Goal: Information Seeking & Learning: Learn about a topic

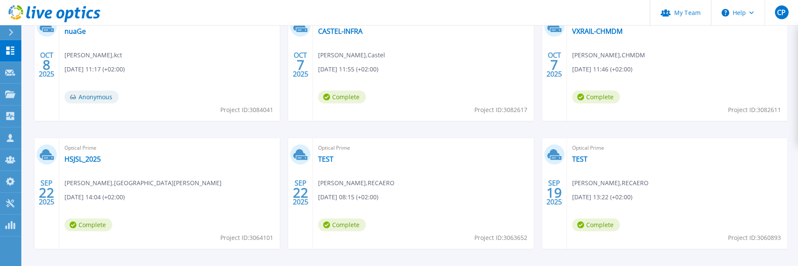
scroll to position [77, 0]
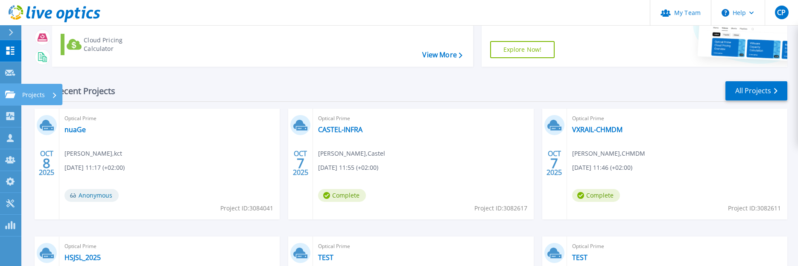
click at [7, 96] on icon at bounding box center [10, 94] width 10 height 7
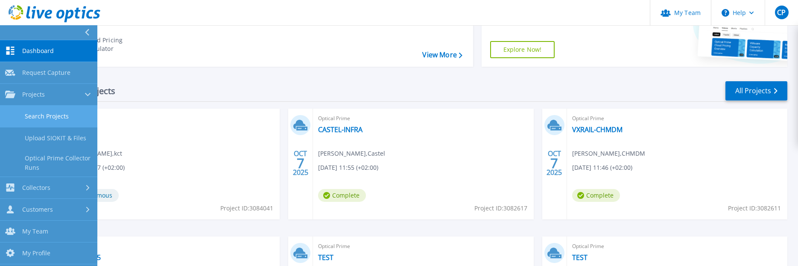
click at [64, 120] on link "Search Projects" at bounding box center [48, 117] width 97 height 22
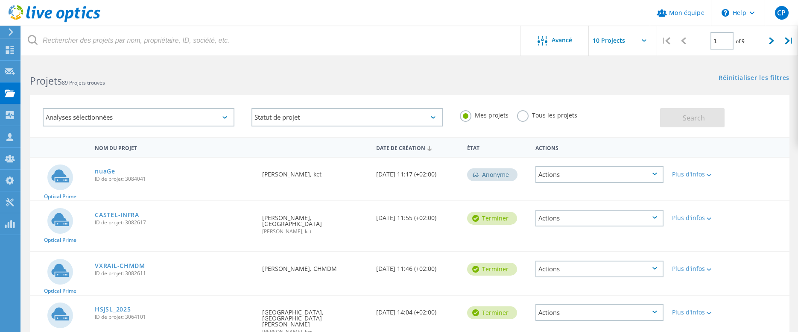
click at [534, 118] on label "Tous les projets" at bounding box center [547, 114] width 60 height 8
click at [0, 0] on input "Tous les projets" at bounding box center [0, 0] width 0 height 0
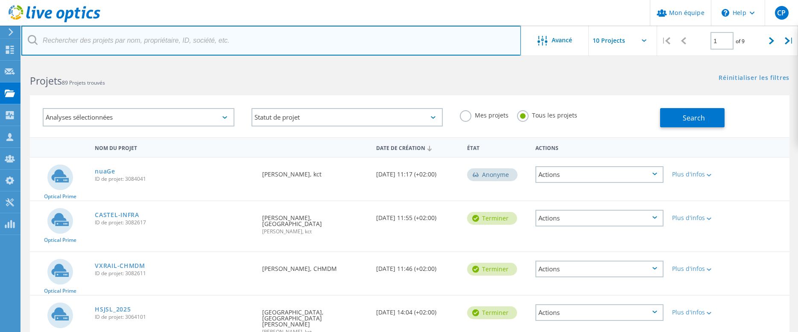
click at [243, 37] on input "text" at bounding box center [271, 41] width 500 height 30
type input "tbs"
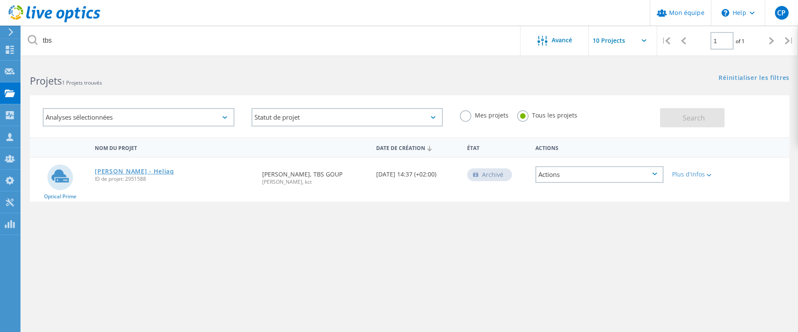
click at [110, 170] on link "[PERSON_NAME] - Heliaq" at bounding box center [134, 171] width 79 height 6
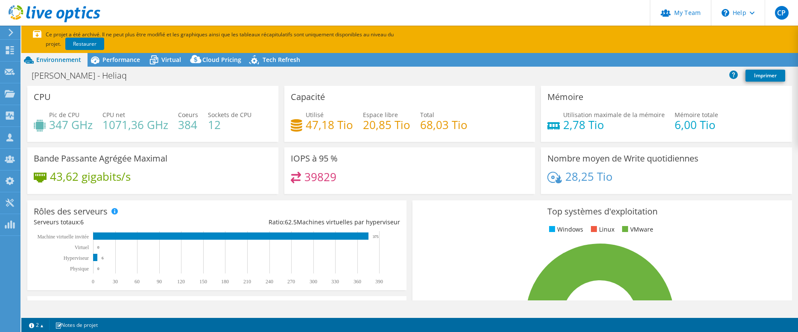
select select "USD"
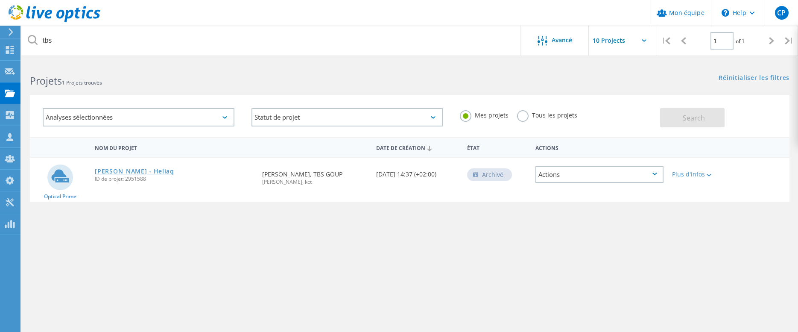
click at [106, 168] on link "[PERSON_NAME] - Heliaq" at bounding box center [134, 171] width 79 height 6
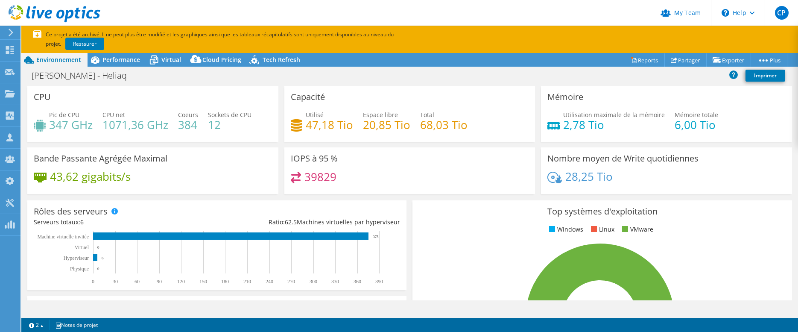
select select "USD"
click at [115, 61] on span "Performance" at bounding box center [122, 60] width 38 height 8
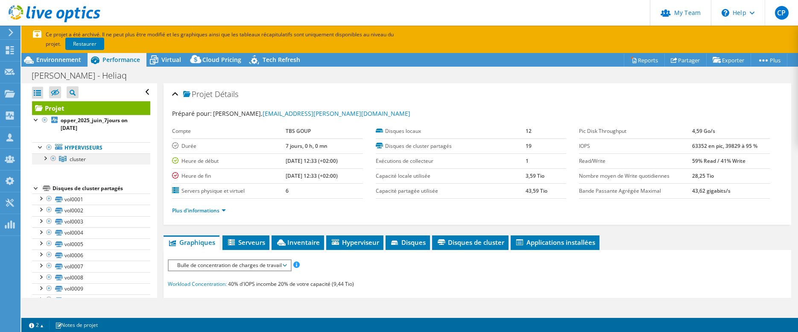
click at [43, 160] on div at bounding box center [45, 157] width 9 height 9
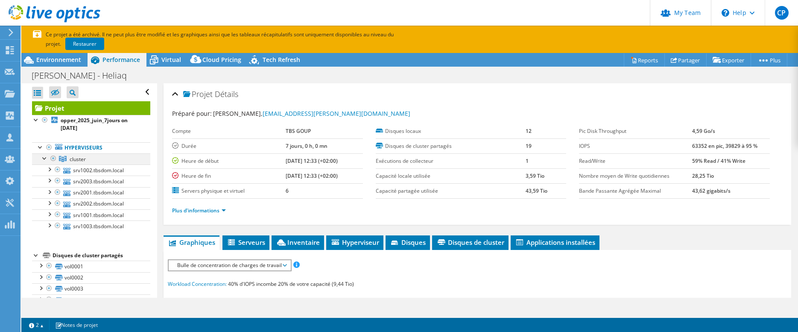
click at [43, 160] on div at bounding box center [45, 157] width 9 height 9
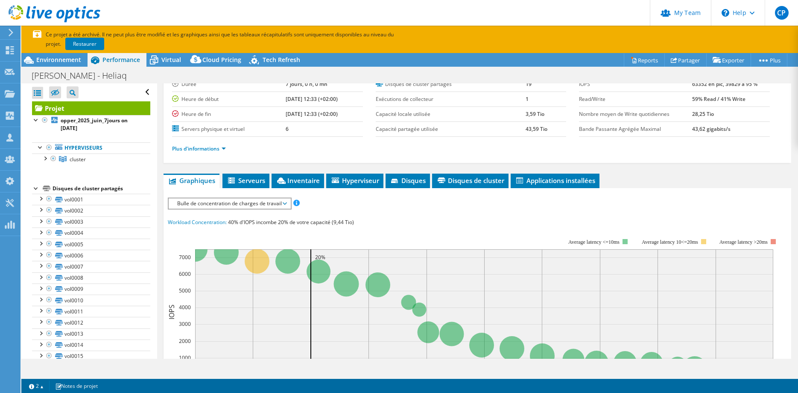
scroll to position [87, 0]
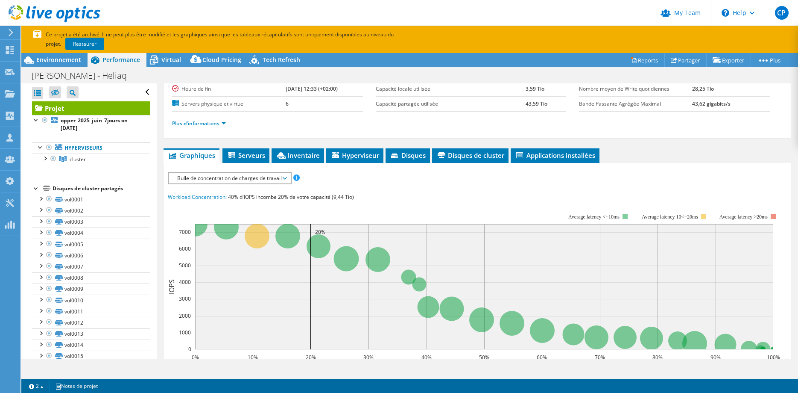
click at [244, 179] on span "Bulle de concentration de charges de travail" at bounding box center [229, 178] width 113 height 10
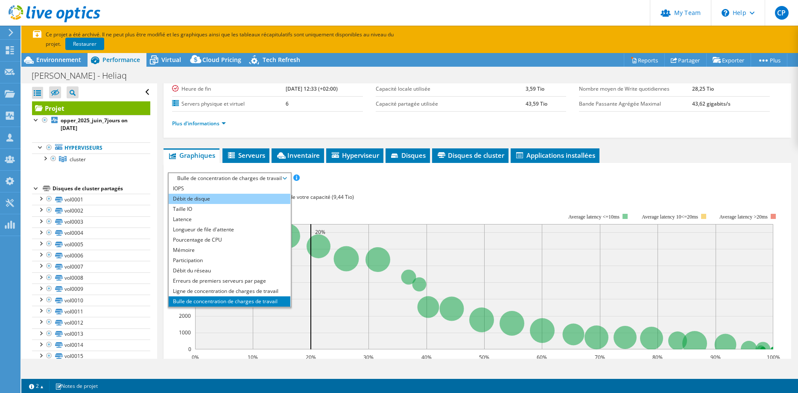
click at [226, 195] on li "Débit de disque" at bounding box center [230, 199] width 122 height 10
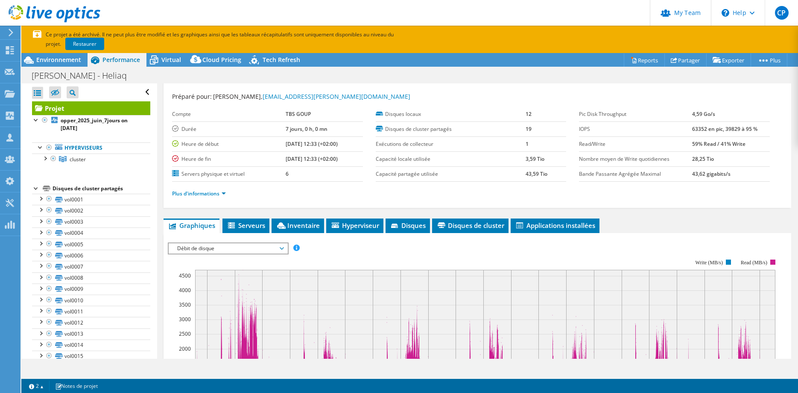
scroll to position [0, 0]
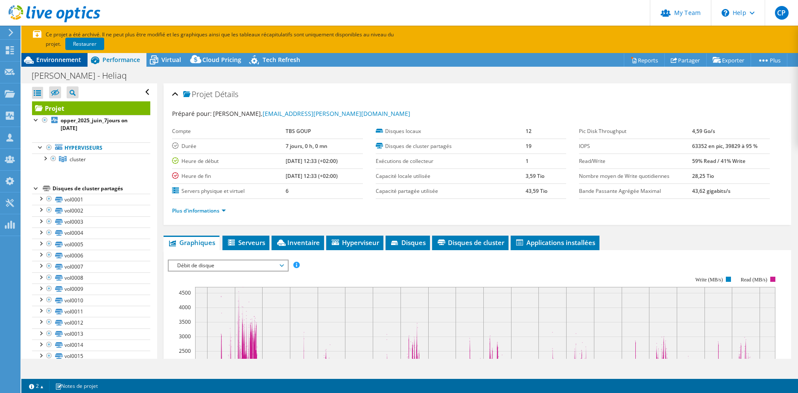
click at [70, 65] on div "Environnement" at bounding box center [54, 60] width 66 height 14
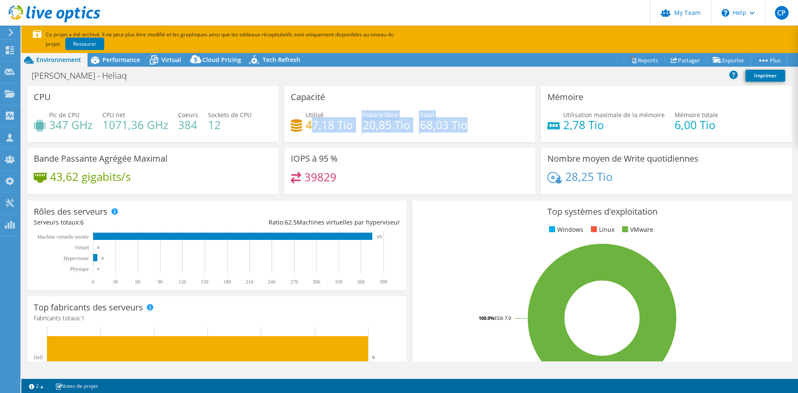
drag, startPoint x: 310, startPoint y: 126, endPoint x: 478, endPoint y: 126, distance: 167.9
click at [478, 126] on div "Utilisé 47,18 Tio Espace libre 20,85 Tio Total 68,03 Tio" at bounding box center [410, 124] width 238 height 28
click at [428, 128] on h4 "68,03 Tio" at bounding box center [443, 124] width 47 height 9
drag, startPoint x: 428, startPoint y: 128, endPoint x: 310, endPoint y: 128, distance: 117.9
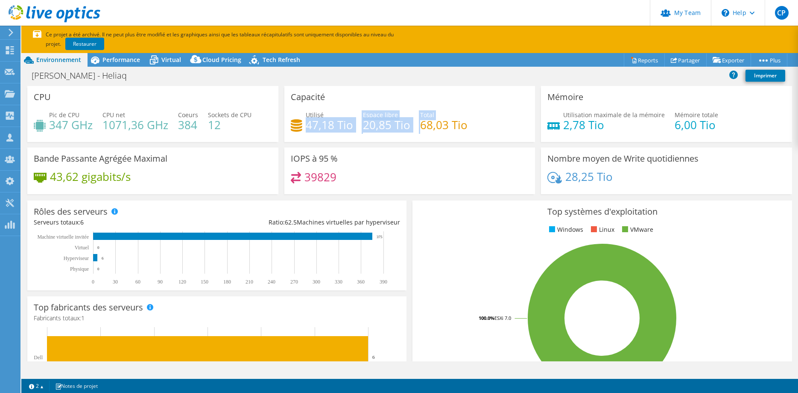
click at [310, 128] on div "Utilisé 47,18 Tio Espace libre 20,85 Tio Total 68,03 Tio" at bounding box center [410, 124] width 238 height 28
click at [310, 128] on h4 "47,18 Tio" at bounding box center [329, 124] width 47 height 9
click at [133, 62] on span "Performance" at bounding box center [122, 60] width 38 height 8
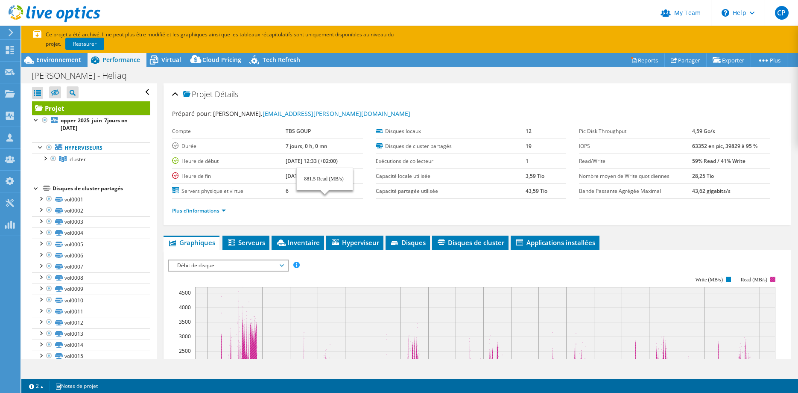
scroll to position [174, 0]
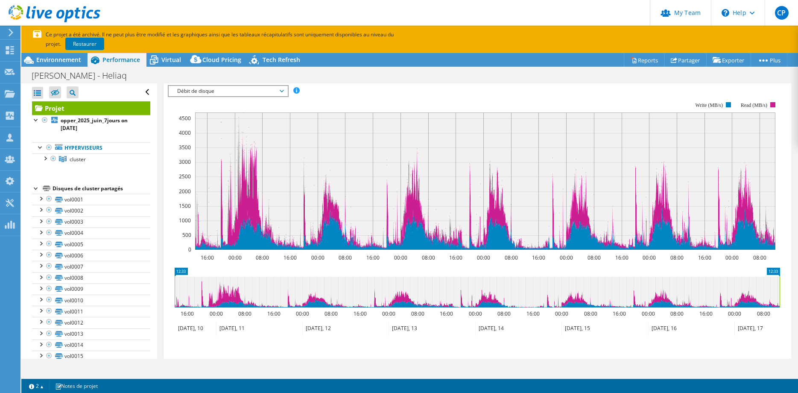
click at [250, 92] on span "Débit de disque" at bounding box center [228, 91] width 110 height 10
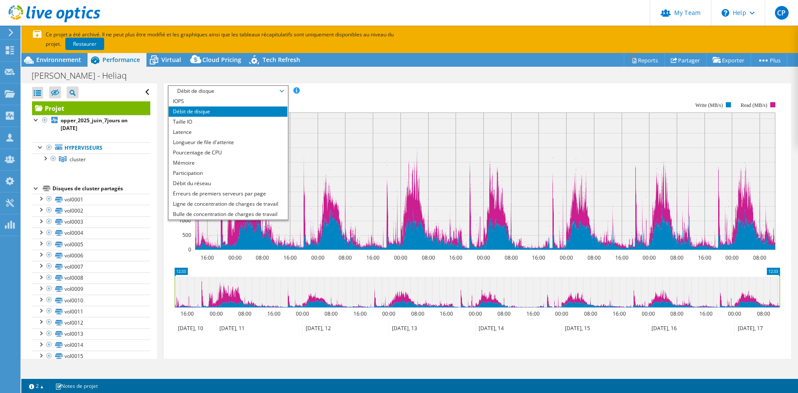
click at [225, 95] on span "Débit de disque" at bounding box center [228, 91] width 110 height 10
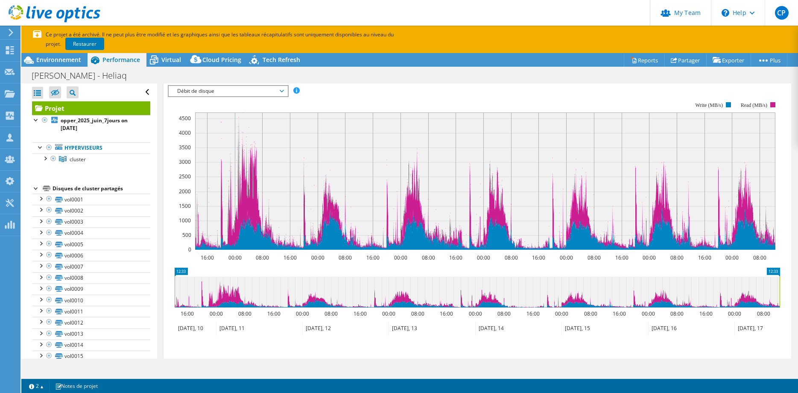
click at [225, 91] on span "Débit de disque" at bounding box center [228, 91] width 110 height 10
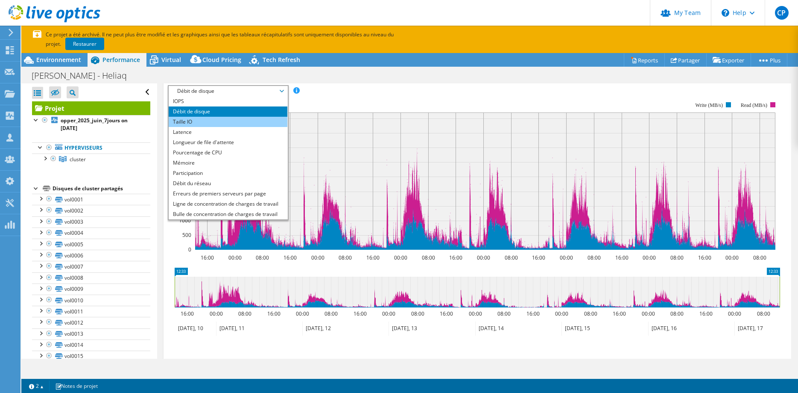
click at [206, 119] on li "Taille IO" at bounding box center [228, 122] width 118 height 10
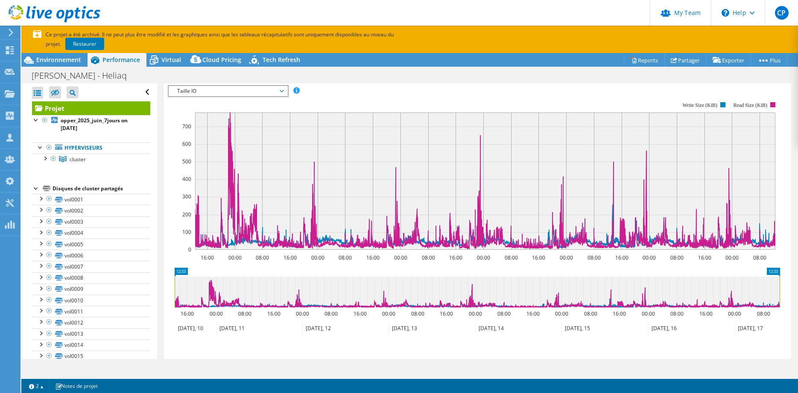
click at [229, 232] on icon at bounding box center [485, 180] width 581 height 136
click at [776, 265] on section "Workload Concentration: 40% d'IOPS incombe 20% de votre capacité (9,44 Tio) 16:…" at bounding box center [477, 223] width 619 height 267
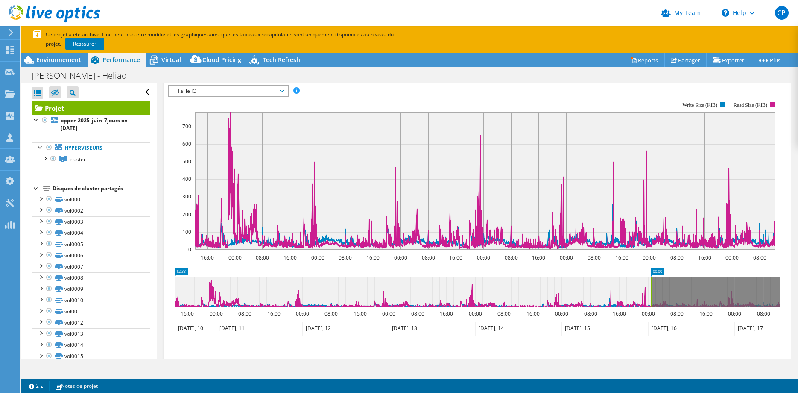
drag, startPoint x: 775, startPoint y: 269, endPoint x: 647, endPoint y: 275, distance: 127.9
click at [647, 275] on icon "12:33 00:00 16:00 00:00 08:00 16:00 00:00 08:00 16:00 00:00 08:00 16:00 00:00 0…" at bounding box center [477, 301] width 619 height 68
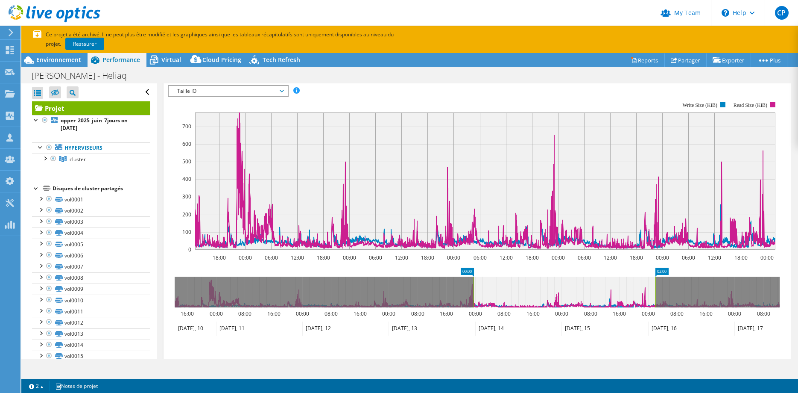
drag, startPoint x: 183, startPoint y: 272, endPoint x: 482, endPoint y: 277, distance: 299.1
click at [482, 277] on icon "02:00 00:00 16:00 00:00 08:00 16:00 00:00 08:00 16:00 00:00 08:00 16:00 00:00 0…" at bounding box center [477, 301] width 619 height 68
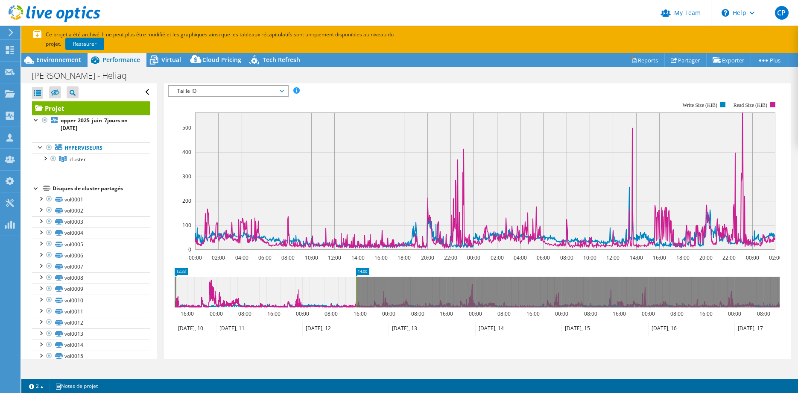
drag, startPoint x: 482, startPoint y: 277, endPoint x: 182, endPoint y: 293, distance: 299.9
click at [182, 293] on icon at bounding box center [266, 291] width 180 height 31
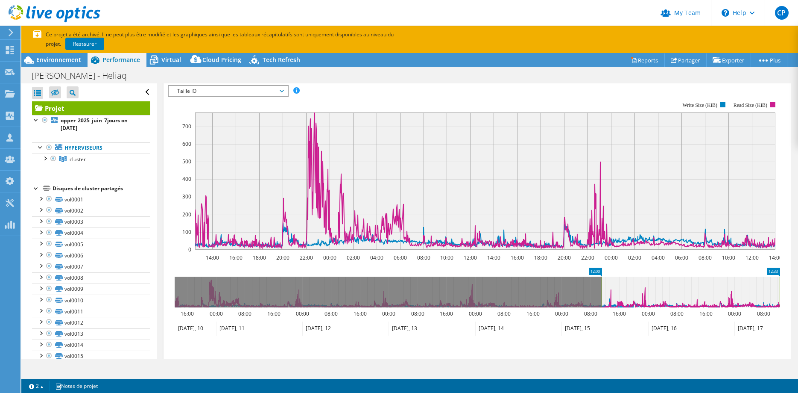
drag, startPoint x: 208, startPoint y: 294, endPoint x: 696, endPoint y: 291, distance: 487.5
click at [696, 291] on icon at bounding box center [691, 291] width 178 height 31
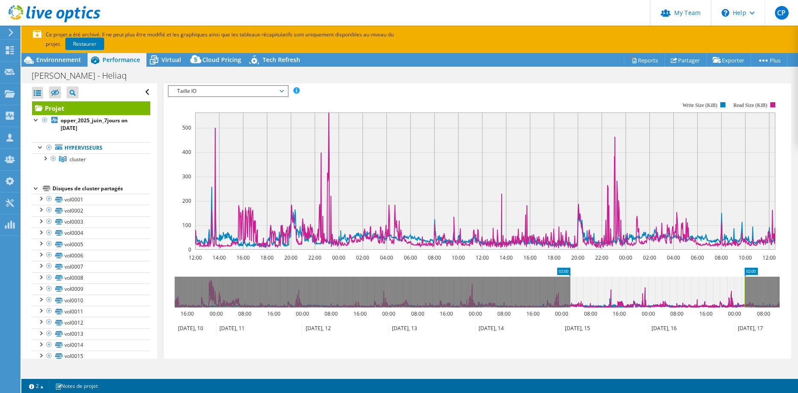
drag, startPoint x: 696, startPoint y: 291, endPoint x: 531, endPoint y: 299, distance: 165.1
click at [570, 299] on icon at bounding box center [657, 291] width 175 height 31
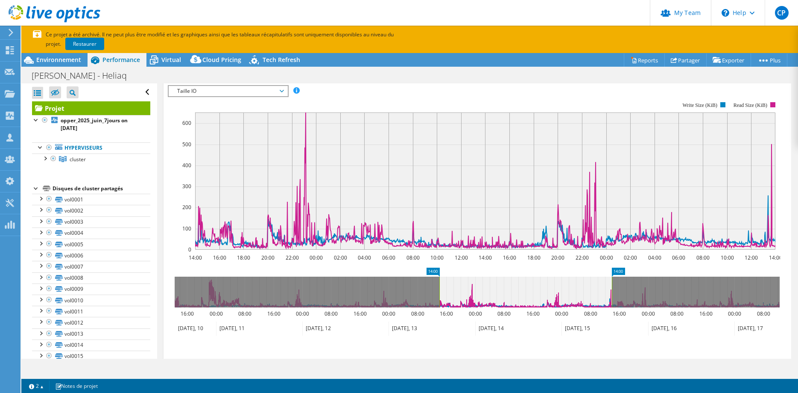
click at [263, 90] on span "Taille IO" at bounding box center [228, 91] width 110 height 10
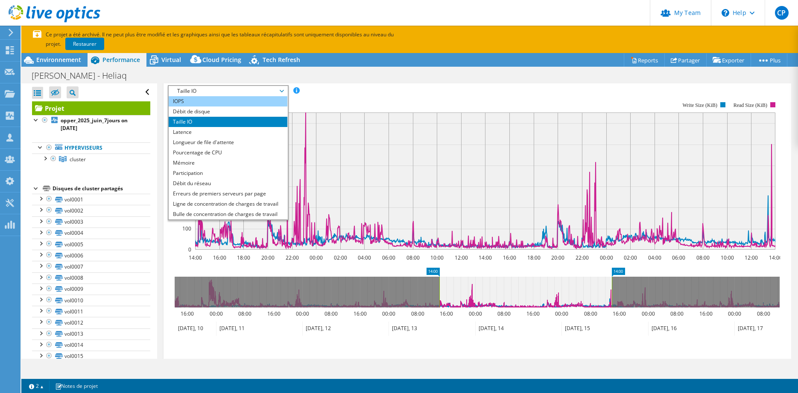
click at [211, 101] on li "IOPS" at bounding box center [228, 101] width 118 height 10
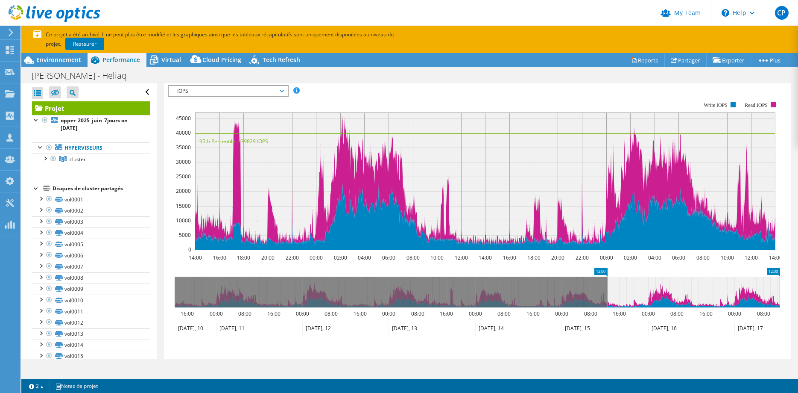
drag, startPoint x: 581, startPoint y: 287, endPoint x: 757, endPoint y: 283, distance: 176.1
click at [757, 283] on icon at bounding box center [694, 291] width 173 height 31
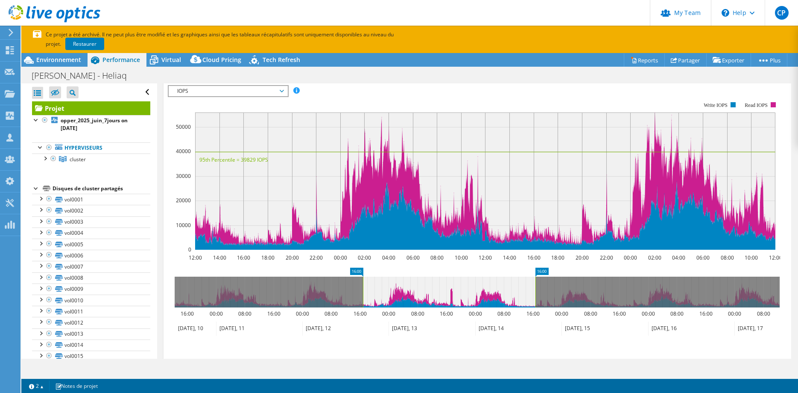
drag, startPoint x: 757, startPoint y: 283, endPoint x: 269, endPoint y: 291, distance: 488.8
click at [363, 291] on icon at bounding box center [449, 291] width 173 height 31
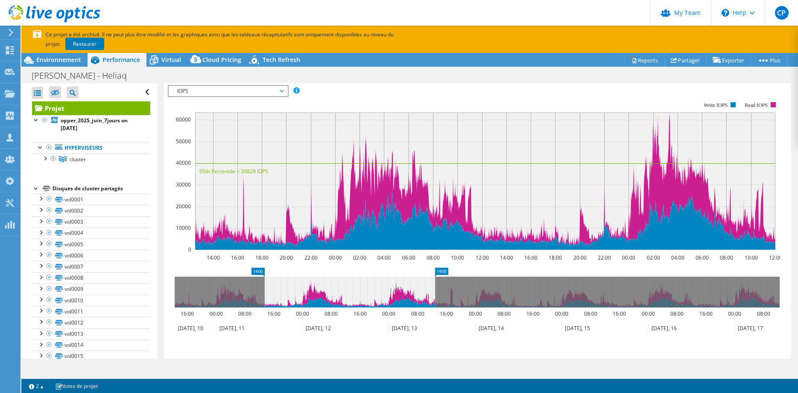
drag, startPoint x: 269, startPoint y: 291, endPoint x: 362, endPoint y: 291, distance: 93.1
click at [362, 291] on icon at bounding box center [349, 291] width 171 height 31
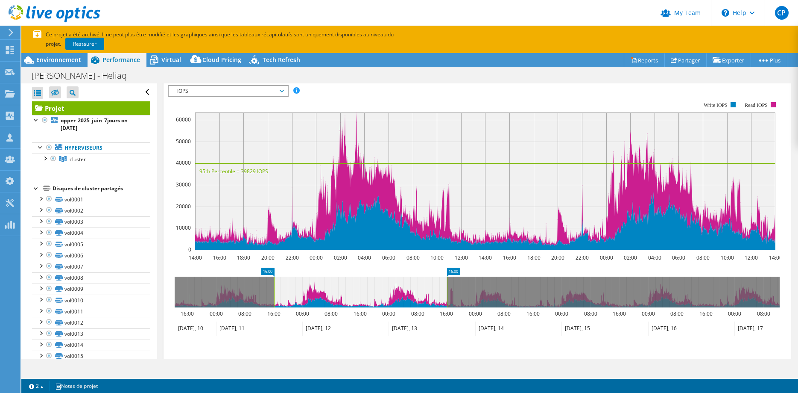
drag, startPoint x: 362, startPoint y: 291, endPoint x: 386, endPoint y: 292, distance: 23.9
click at [386, 292] on icon at bounding box center [360, 291] width 173 height 31
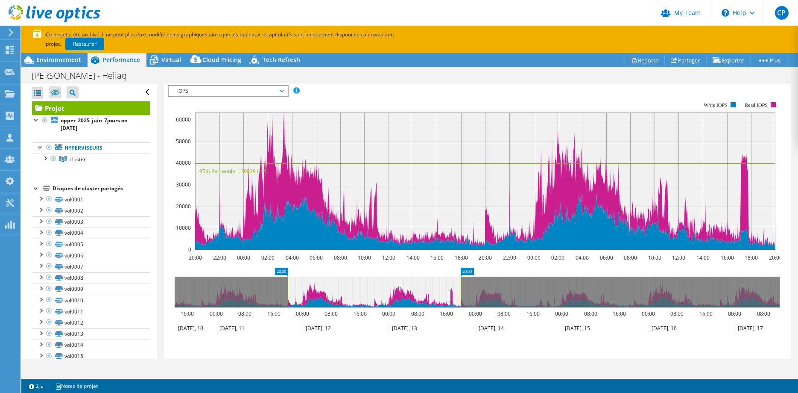
drag, startPoint x: 386, startPoint y: 292, endPoint x: 351, endPoint y: 295, distance: 34.8
click at [351, 295] on icon at bounding box center [374, 291] width 173 height 31
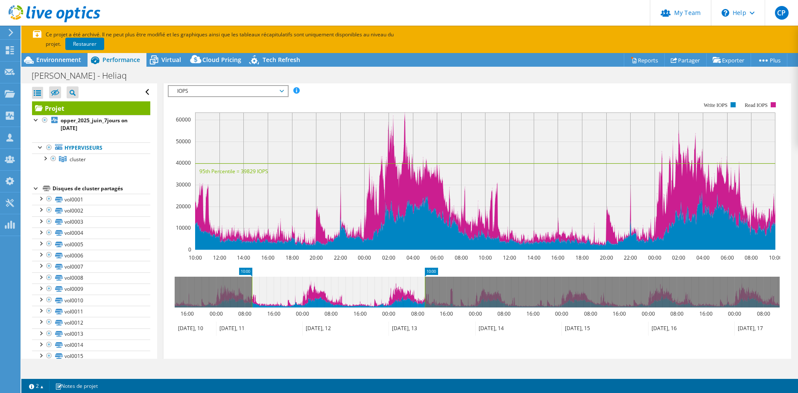
click at [240, 91] on span "IOPS" at bounding box center [228, 91] width 110 height 10
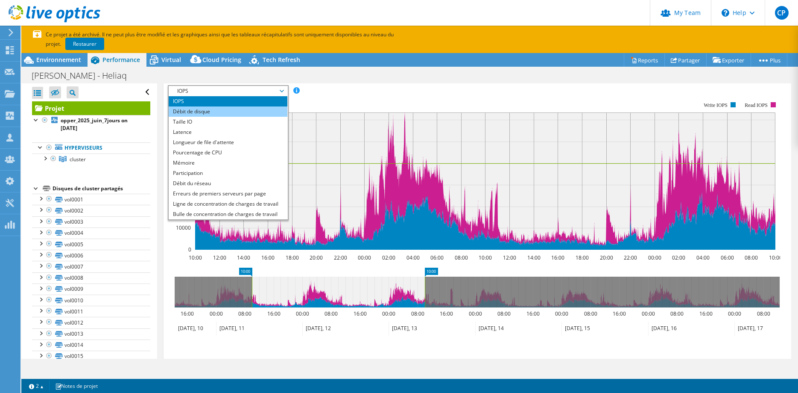
click at [221, 112] on li "Débit de disque" at bounding box center [228, 111] width 118 height 10
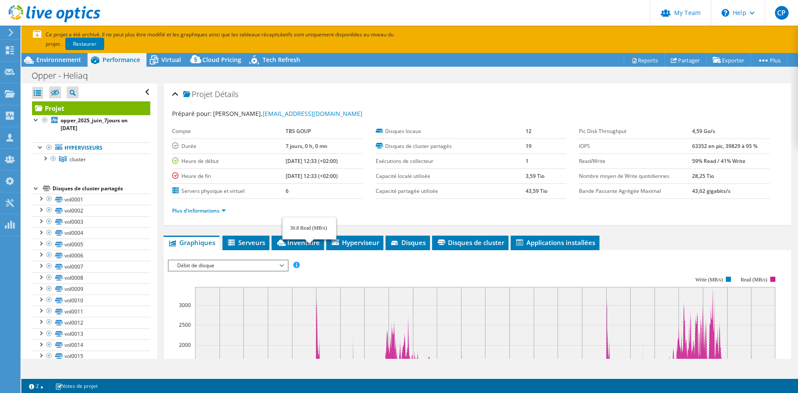
select select "USD"
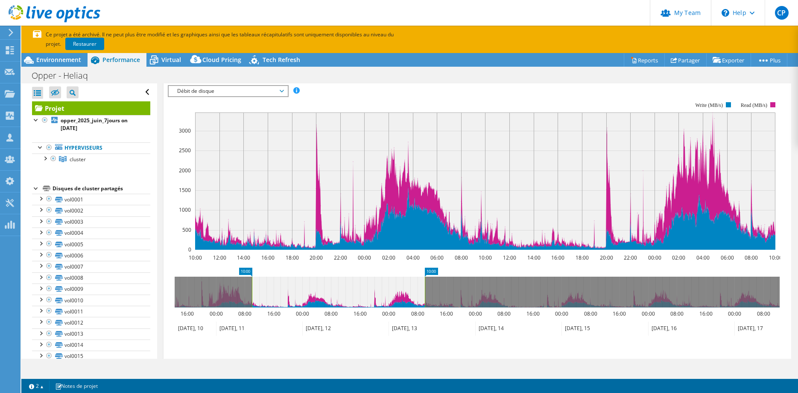
click at [282, 92] on span "Débit de disque" at bounding box center [228, 91] width 110 height 10
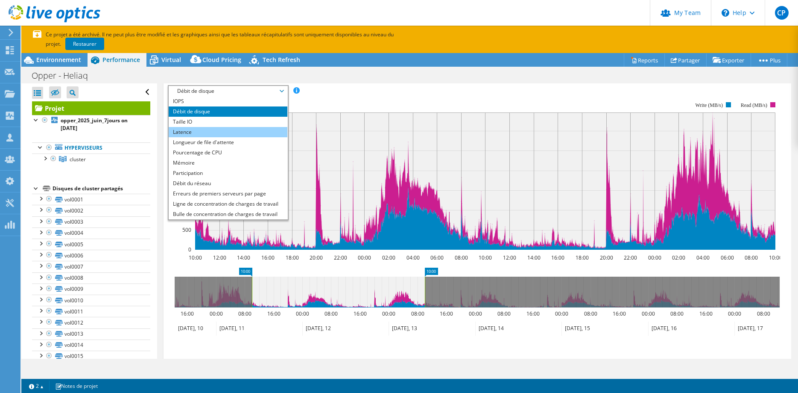
click at [224, 133] on li "Latence" at bounding box center [228, 132] width 118 height 10
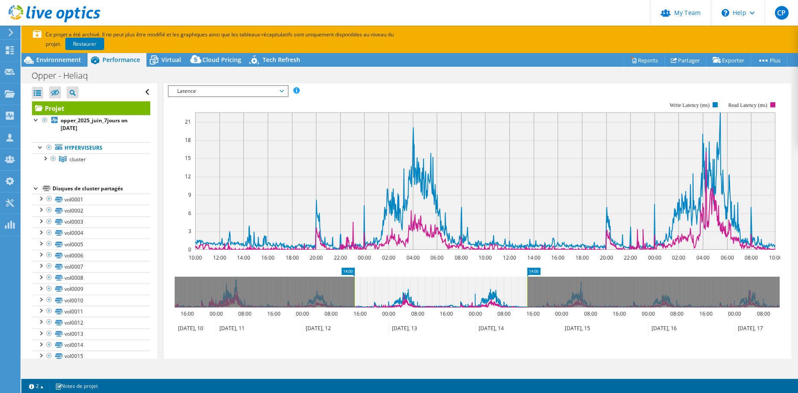
drag, startPoint x: 398, startPoint y: 288, endPoint x: 525, endPoint y: 294, distance: 127.9
click at [528, 287] on icon at bounding box center [441, 291] width 173 height 31
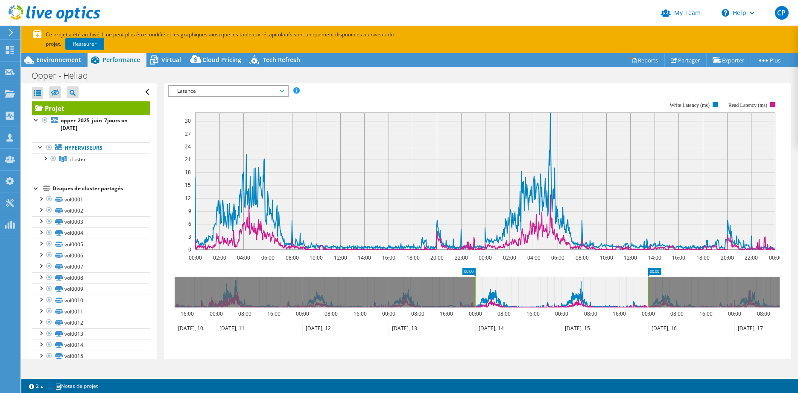
drag, startPoint x: 525, startPoint y: 294, endPoint x: 282, endPoint y: 297, distance: 243.5
click at [476, 297] on icon at bounding box center [562, 291] width 173 height 31
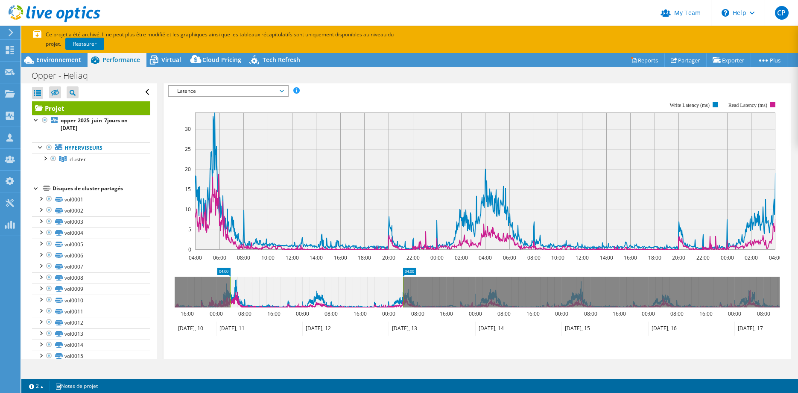
click at [230, 300] on icon at bounding box center [316, 291] width 173 height 31
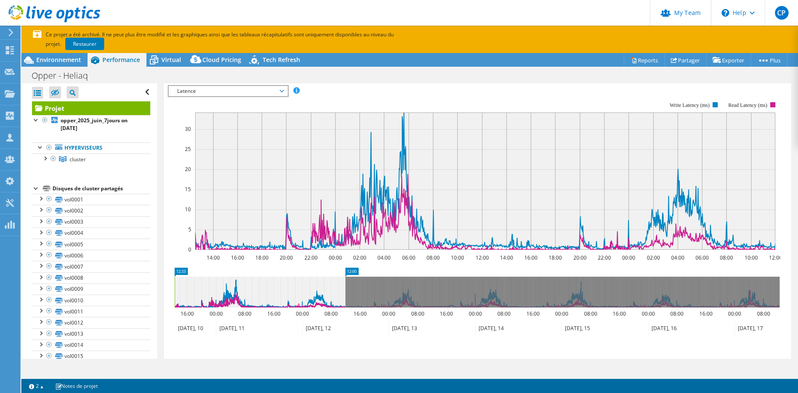
click at [238, 85] on div "Latence IOPS Débit de disque Taille IO Latence Longueur de file d'attente Pourc…" at bounding box center [228, 91] width 120 height 12
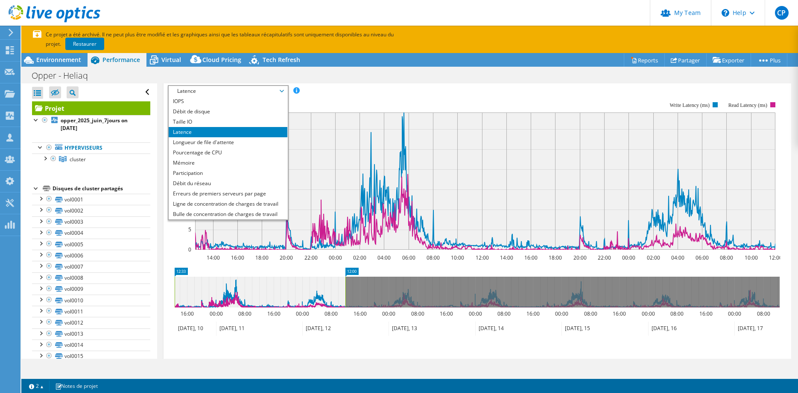
click at [238, 87] on span "Latence" at bounding box center [228, 91] width 110 height 10
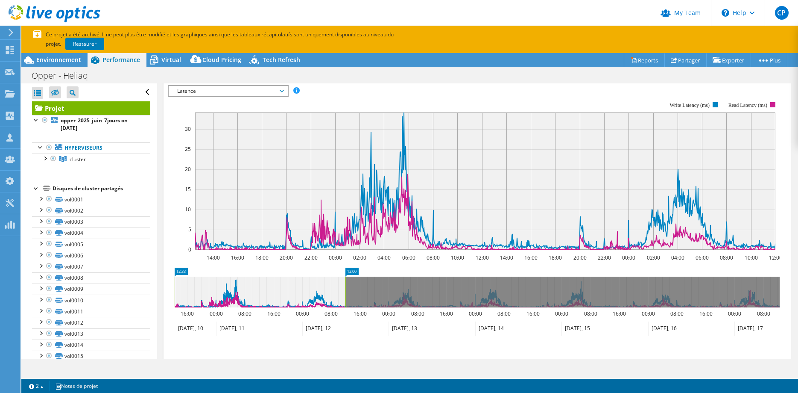
click at [231, 84] on div "IOPS Débit de disque Taille IO Latence Longueur de file d'attente Pourcentage d…" at bounding box center [477, 221] width 619 height 281
click at [228, 88] on span "Latence" at bounding box center [228, 91] width 110 height 10
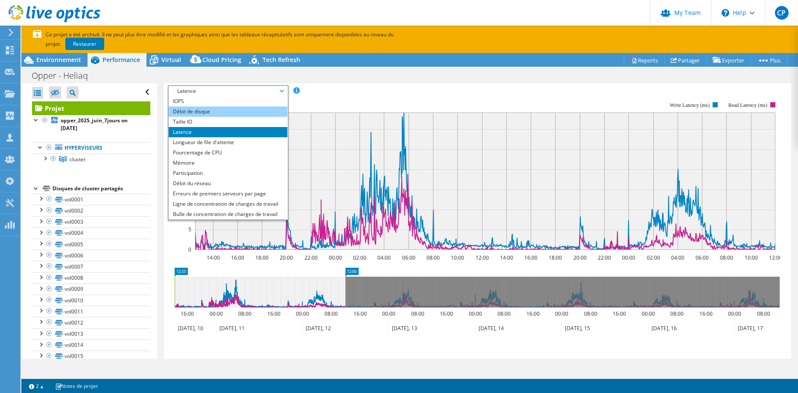
click at [217, 110] on li "Débit de disque" at bounding box center [228, 111] width 118 height 10
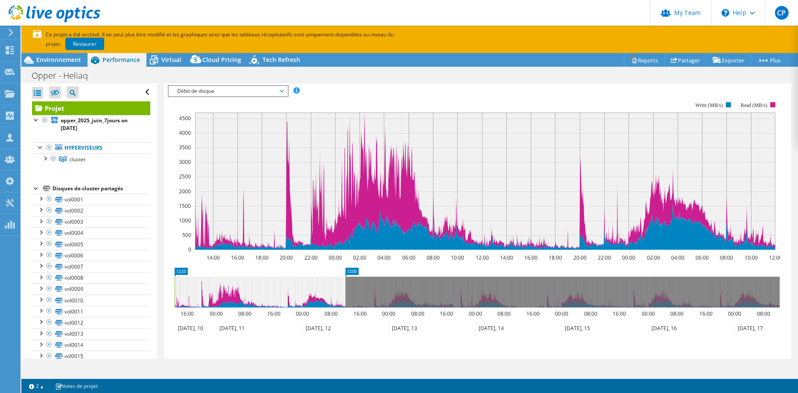
drag, startPoint x: 412, startPoint y: 287, endPoint x: 344, endPoint y: 290, distance: 68.0
click at [344, 290] on g at bounding box center [476, 291] width 607 height 31
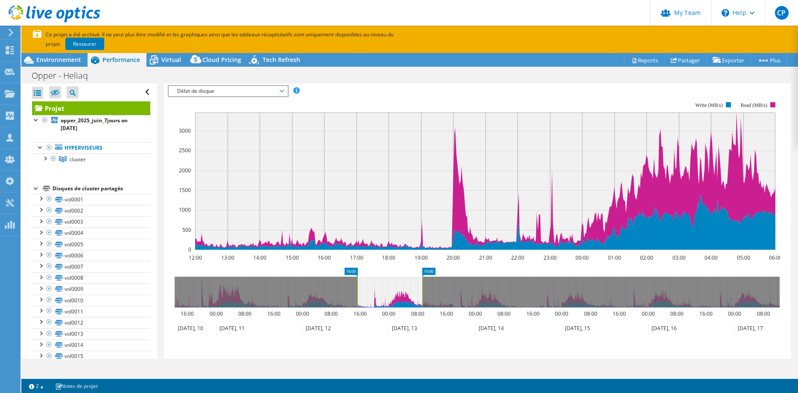
click at [408, 289] on icon at bounding box center [390, 291] width 65 height 31
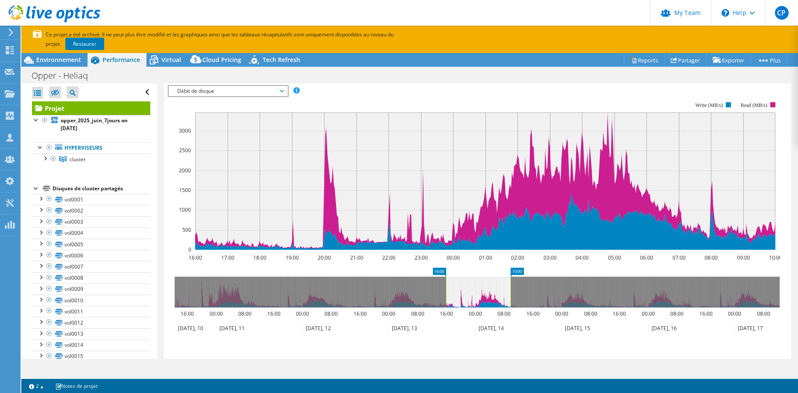
drag, startPoint x: 408, startPoint y: 289, endPoint x: 493, endPoint y: 289, distance: 85.9
click at [493, 289] on icon at bounding box center [478, 291] width 65 height 31
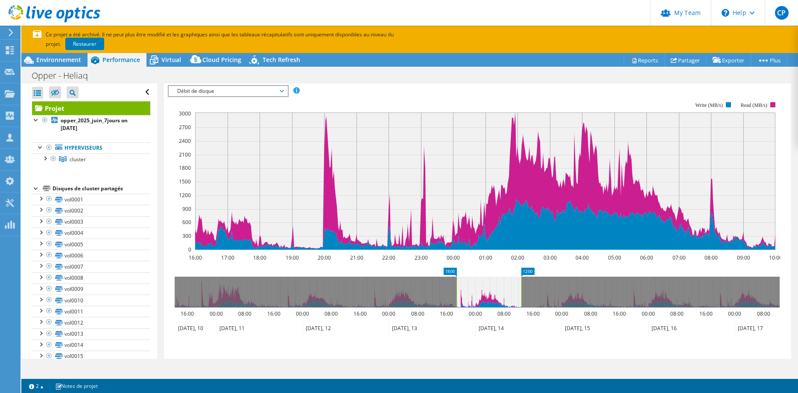
drag, startPoint x: 493, startPoint y: 289, endPoint x: 500, endPoint y: 290, distance: 7.3
click at [500, 290] on icon at bounding box center [489, 291] width 65 height 31
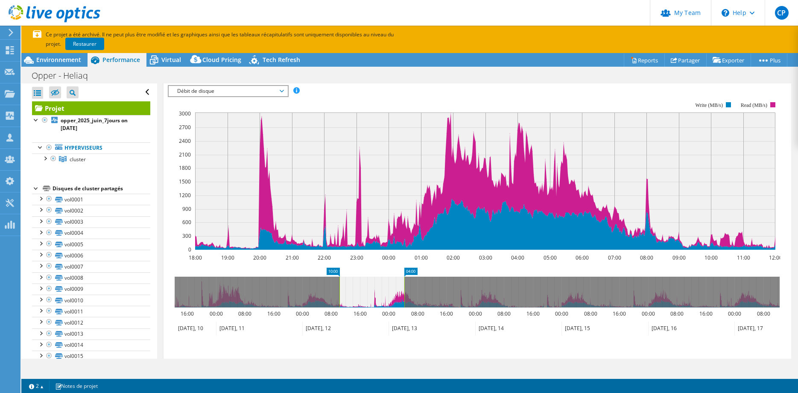
drag, startPoint x: 492, startPoint y: 294, endPoint x: 369, endPoint y: 296, distance: 123.1
click at [369, 296] on icon at bounding box center [372, 291] width 65 height 31
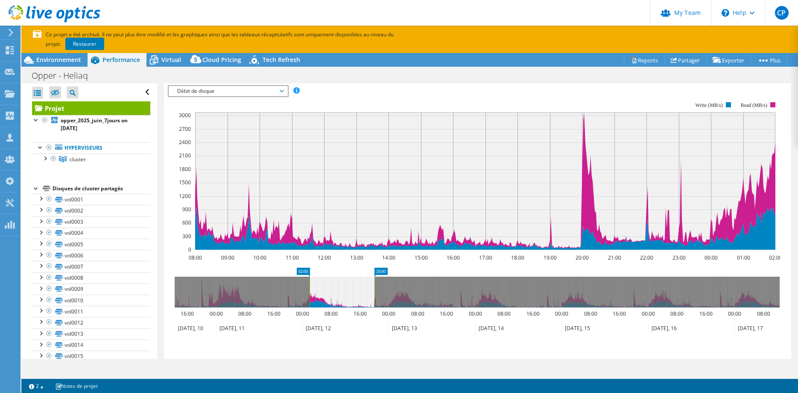
drag, startPoint x: 369, startPoint y: 296, endPoint x: 335, endPoint y: 298, distance: 34.7
click at [335, 298] on icon at bounding box center [342, 291] width 65 height 31
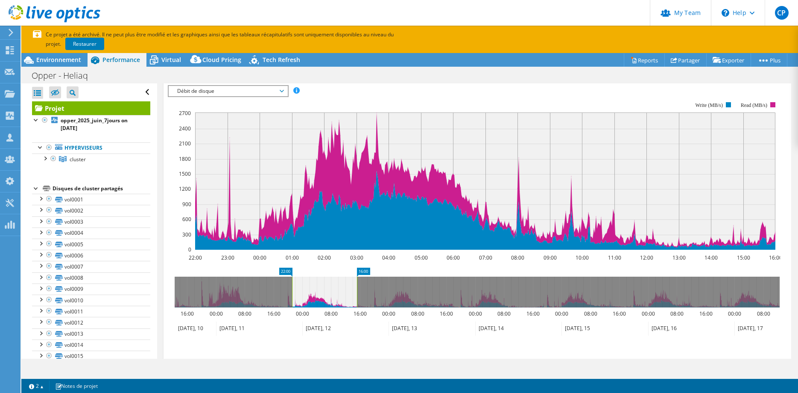
click at [331, 299] on icon at bounding box center [324, 291] width 65 height 31
drag, startPoint x: 332, startPoint y: 294, endPoint x: 317, endPoint y: 295, distance: 14.5
click at [317, 295] on icon at bounding box center [319, 291] width 65 height 31
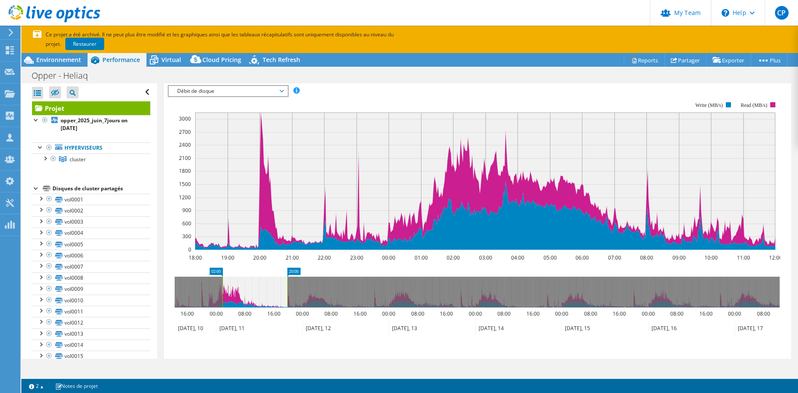
drag, startPoint x: 324, startPoint y: 294, endPoint x: 254, endPoint y: 297, distance: 70.1
click at [254, 297] on icon at bounding box center [255, 291] width 65 height 31
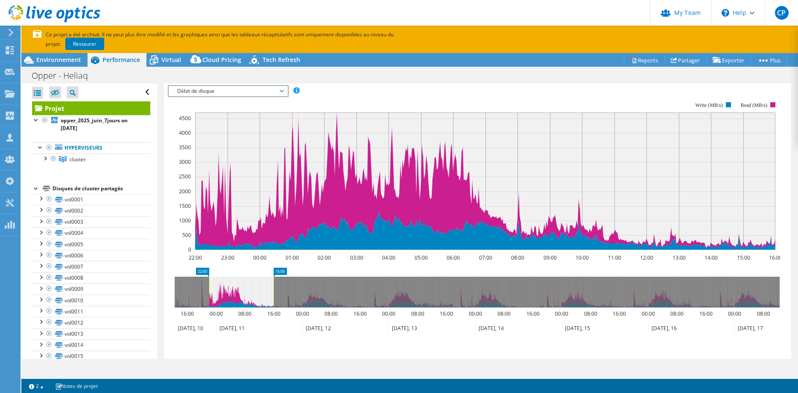
drag, startPoint x: 253, startPoint y: 297, endPoint x: 193, endPoint y: 303, distance: 61.0
click at [209, 303] on icon at bounding box center [241, 291] width 65 height 31
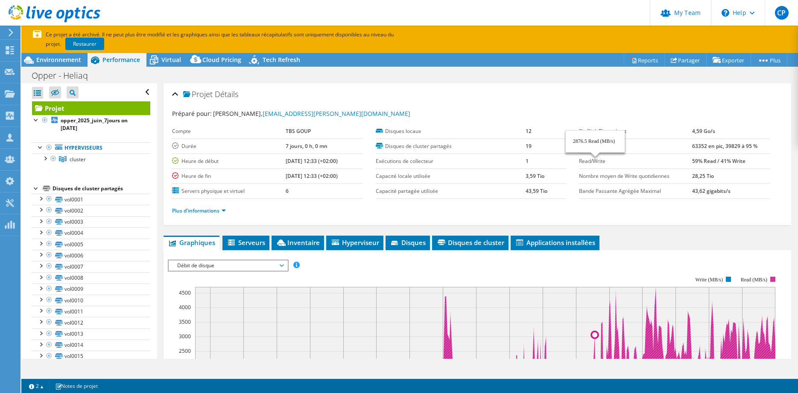
select select "USD"
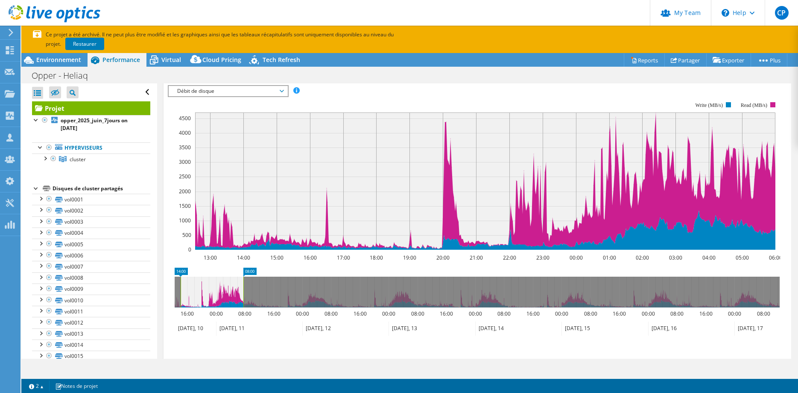
drag, startPoint x: 214, startPoint y: 294, endPoint x: 26, endPoint y: 5, distance: 344.8
click at [224, 295] on icon at bounding box center [212, 291] width 63 height 31
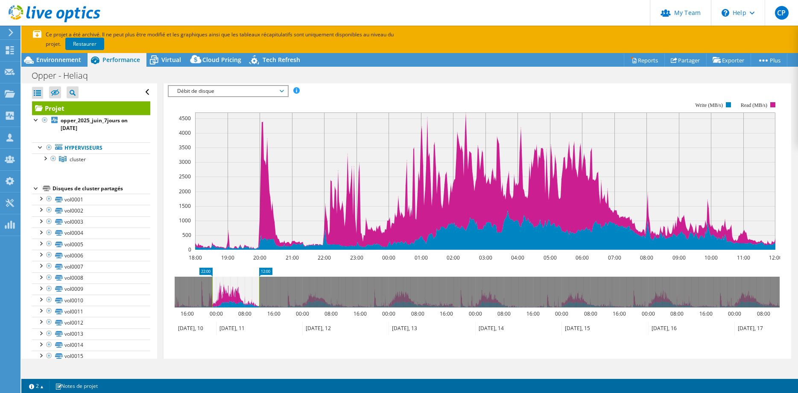
drag, startPoint x: 192, startPoint y: 270, endPoint x: 207, endPoint y: 270, distance: 14.5
click at [207, 270] on rect at bounding box center [206, 271] width 13 height 9
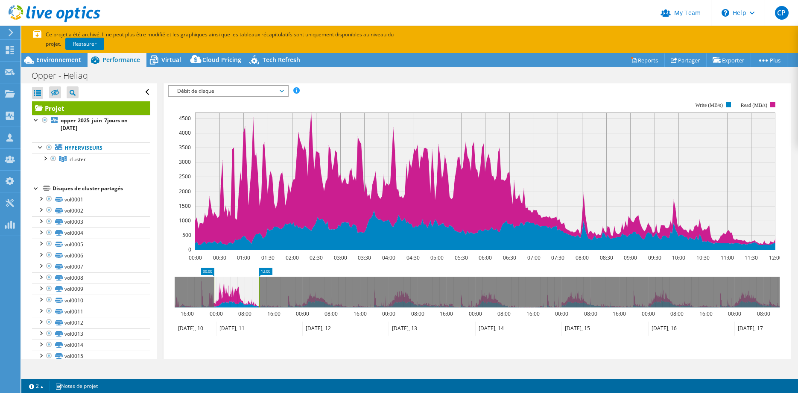
click at [203, 270] on rect at bounding box center [207, 271] width 13 height 9
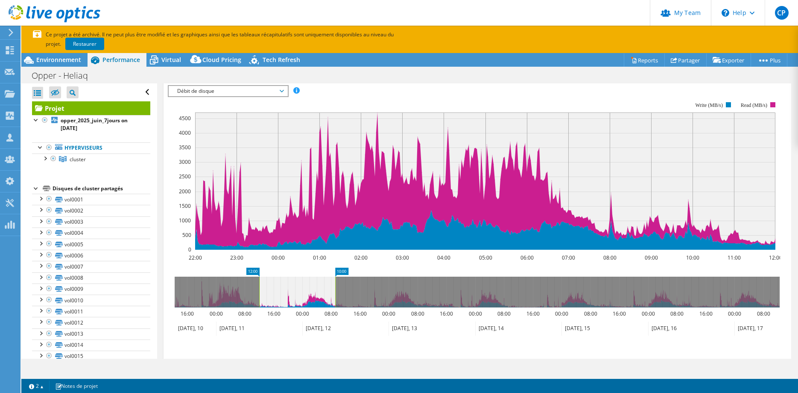
click at [342, 273] on rect at bounding box center [342, 271] width 13 height 9
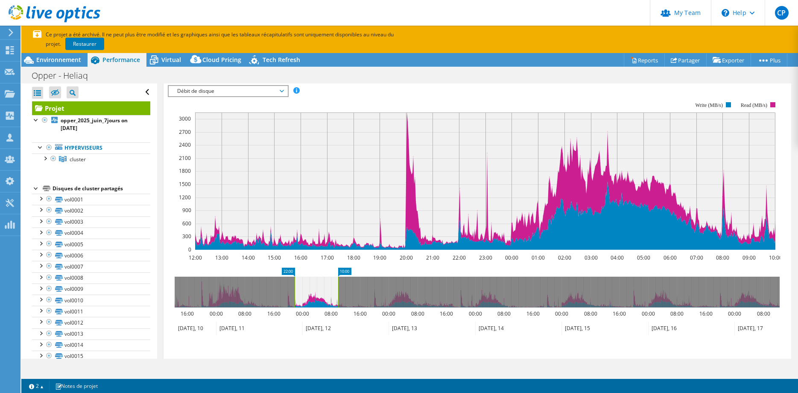
drag, startPoint x: 252, startPoint y: 269, endPoint x: 288, endPoint y: 268, distance: 35.5
click at [288, 268] on rect at bounding box center [288, 271] width 13 height 9
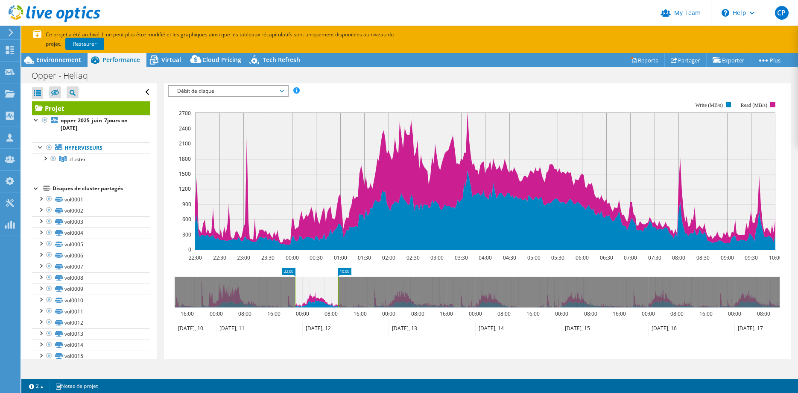
click at [254, 93] on span "Débit de disque" at bounding box center [228, 91] width 110 height 10
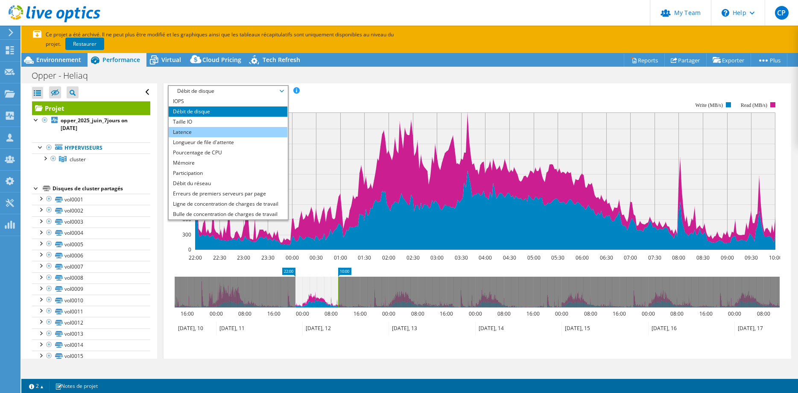
click at [239, 130] on li "Latence" at bounding box center [228, 132] width 118 height 10
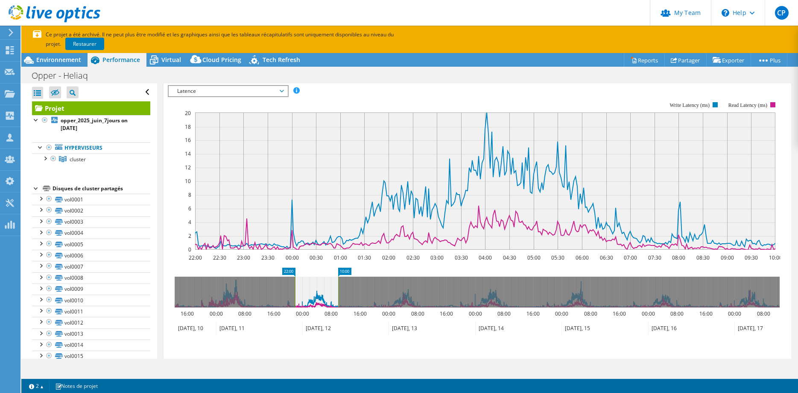
click at [273, 91] on span "Latence" at bounding box center [228, 91] width 110 height 10
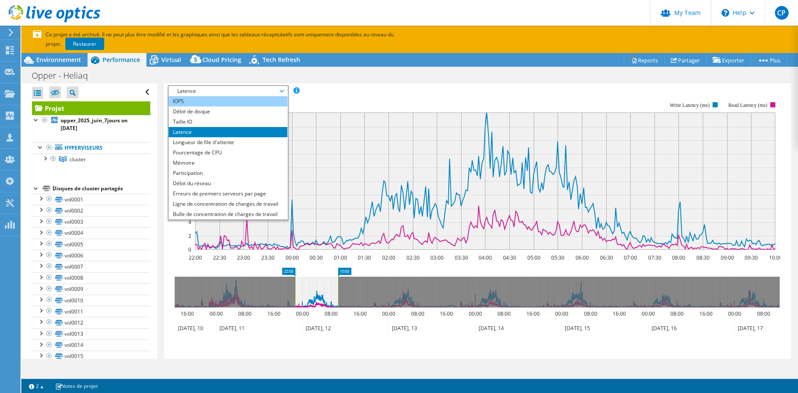
click at [264, 104] on li "IOPS" at bounding box center [228, 101] width 118 height 10
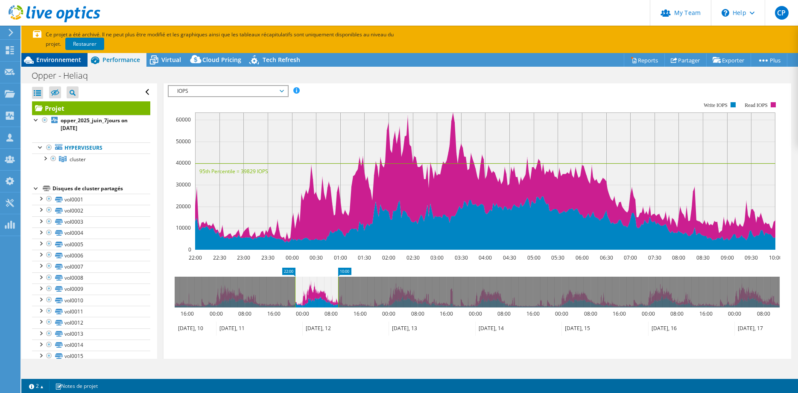
click at [68, 56] on div "Environnement" at bounding box center [54, 60] width 66 height 14
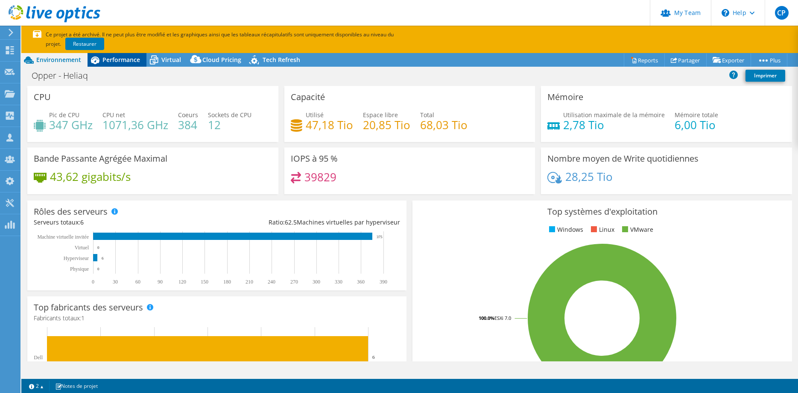
click at [111, 59] on span "Performance" at bounding box center [122, 60] width 38 height 8
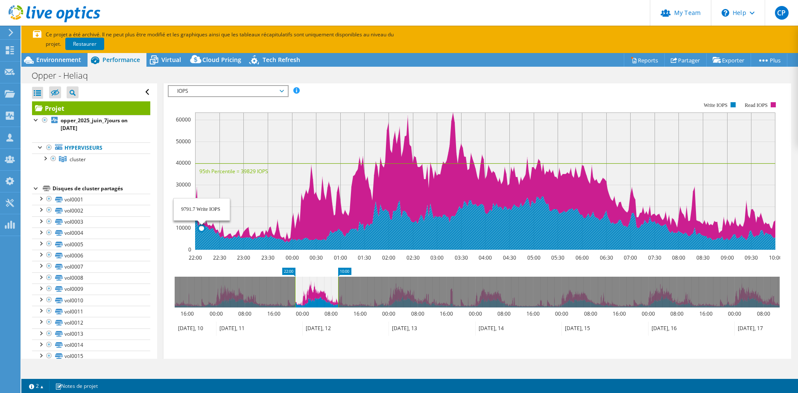
click at [245, 93] on span "IOPS" at bounding box center [228, 91] width 110 height 10
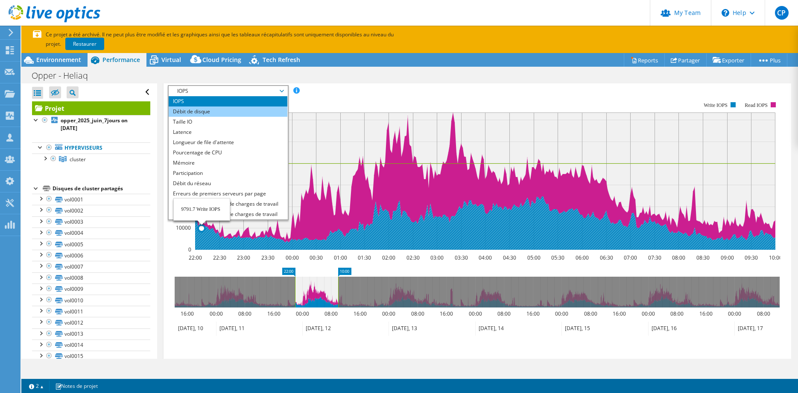
click at [231, 113] on li "Débit de disque" at bounding box center [228, 111] width 118 height 10
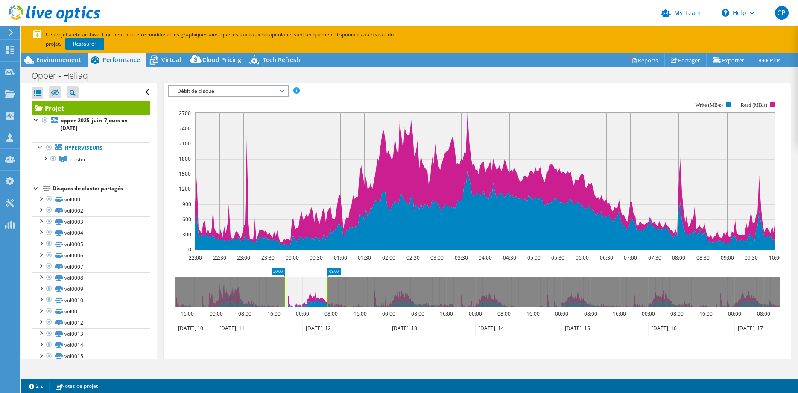
drag, startPoint x: 322, startPoint y: 290, endPoint x: 308, endPoint y: 290, distance: 14.1
click at [308, 290] on icon at bounding box center [306, 291] width 43 height 31
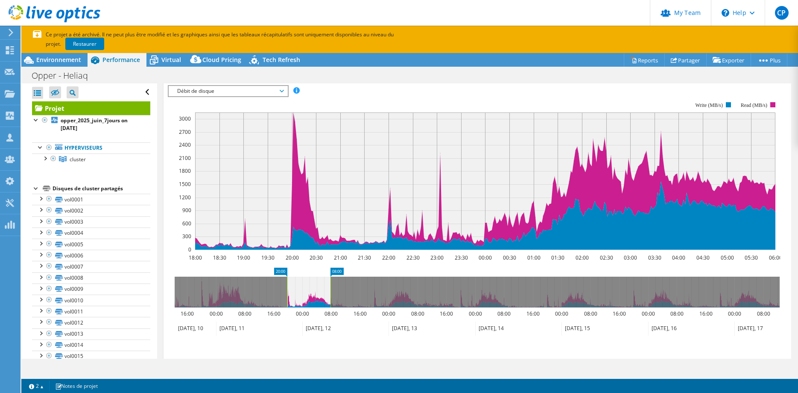
drag, startPoint x: 311, startPoint y: 289, endPoint x: 317, endPoint y: 291, distance: 6.8
click at [317, 291] on icon at bounding box center [309, 291] width 44 height 31
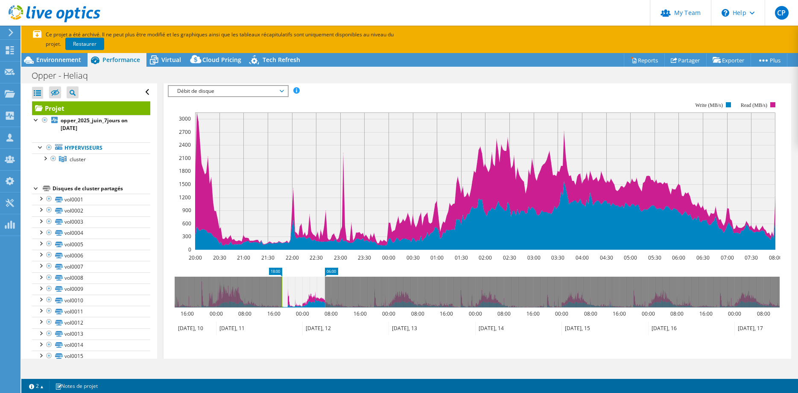
drag, startPoint x: 321, startPoint y: 284, endPoint x: 317, endPoint y: 287, distance: 5.4
click at [316, 287] on icon at bounding box center [303, 291] width 43 height 31
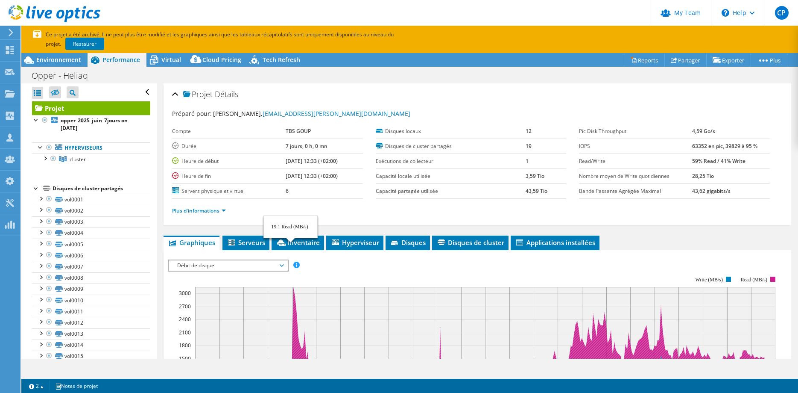
select select "USD"
